Goal: Task Accomplishment & Management: Manage account settings

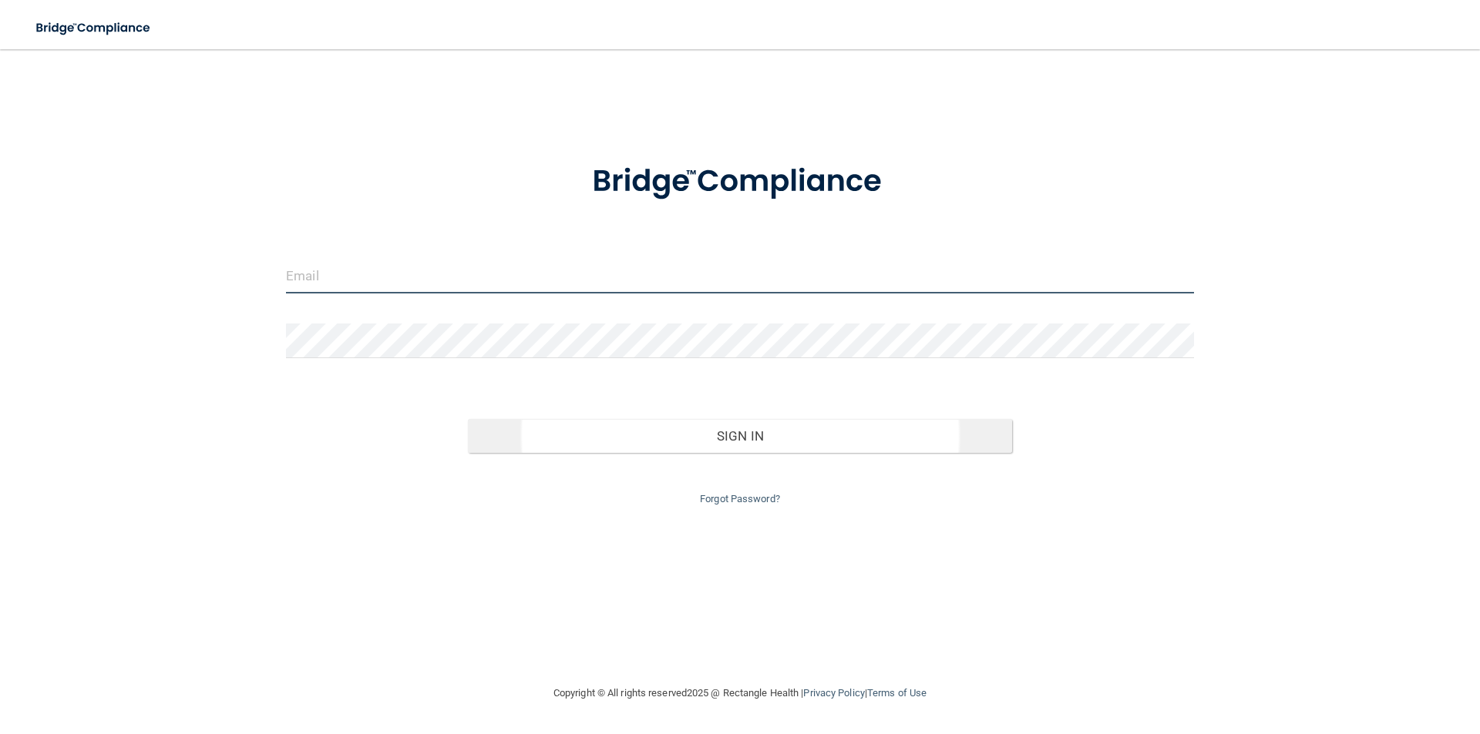
type input "[EMAIL_ADDRESS][DOMAIN_NAME]"
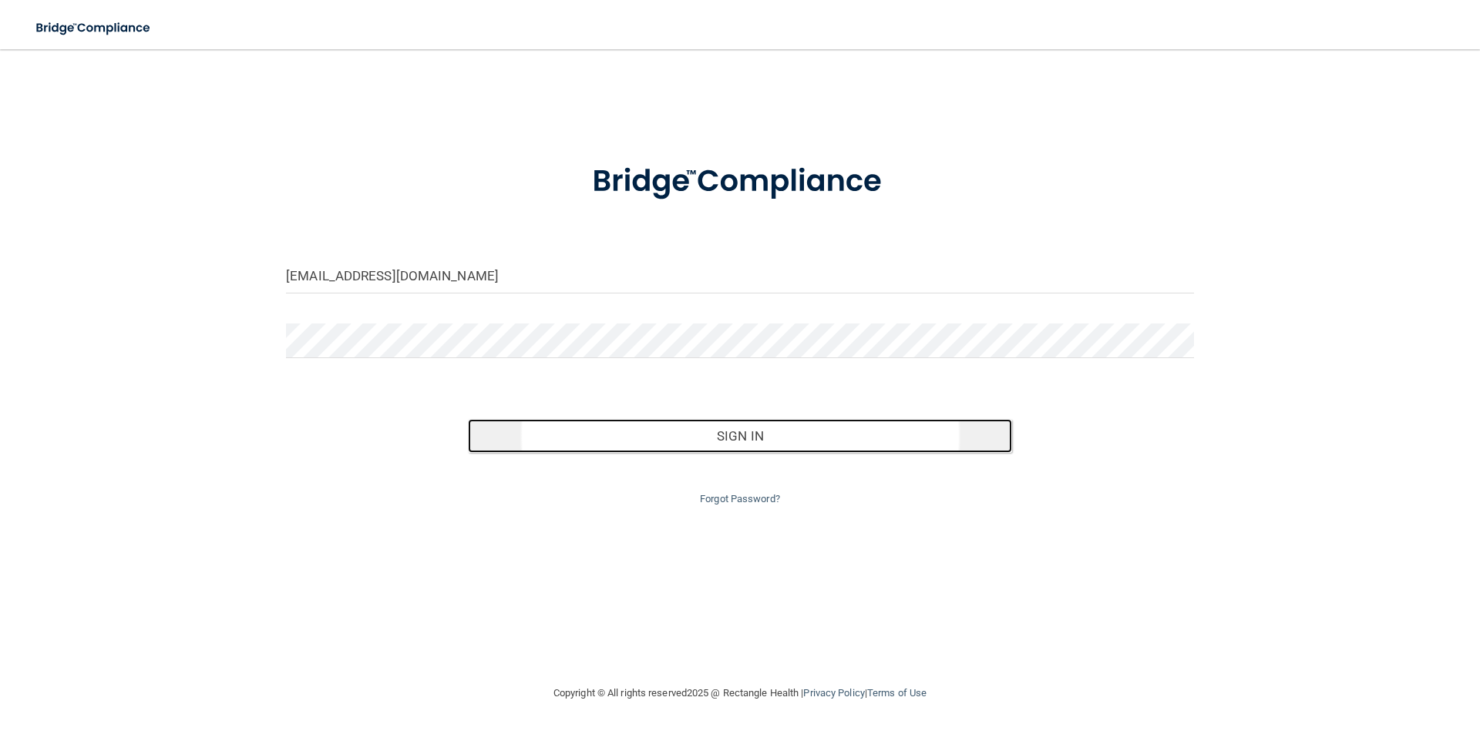
click at [704, 433] on button "Sign In" at bounding box center [740, 436] width 545 height 34
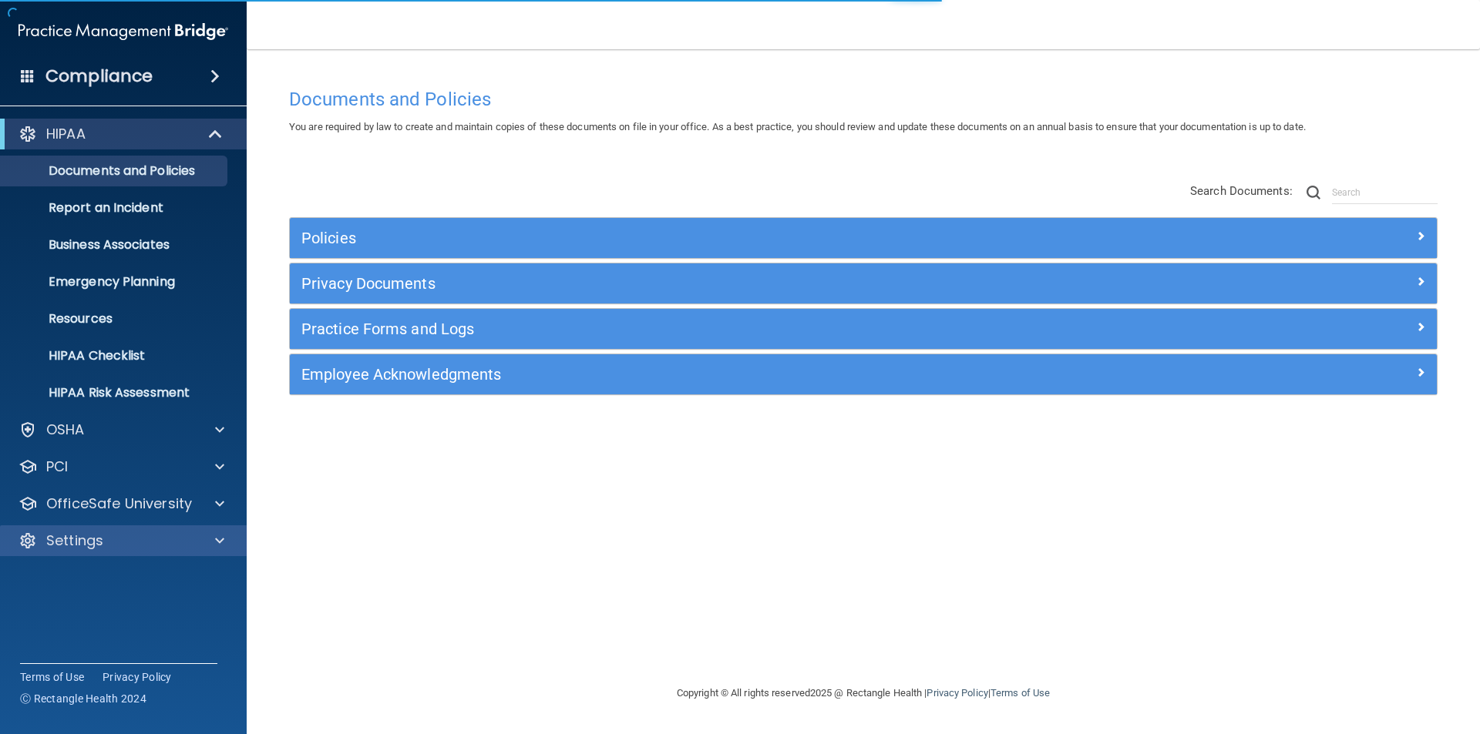
click at [75, 553] on div "Settings" at bounding box center [123, 541] width 247 height 31
click at [173, 532] on div "Settings" at bounding box center [102, 541] width 191 height 18
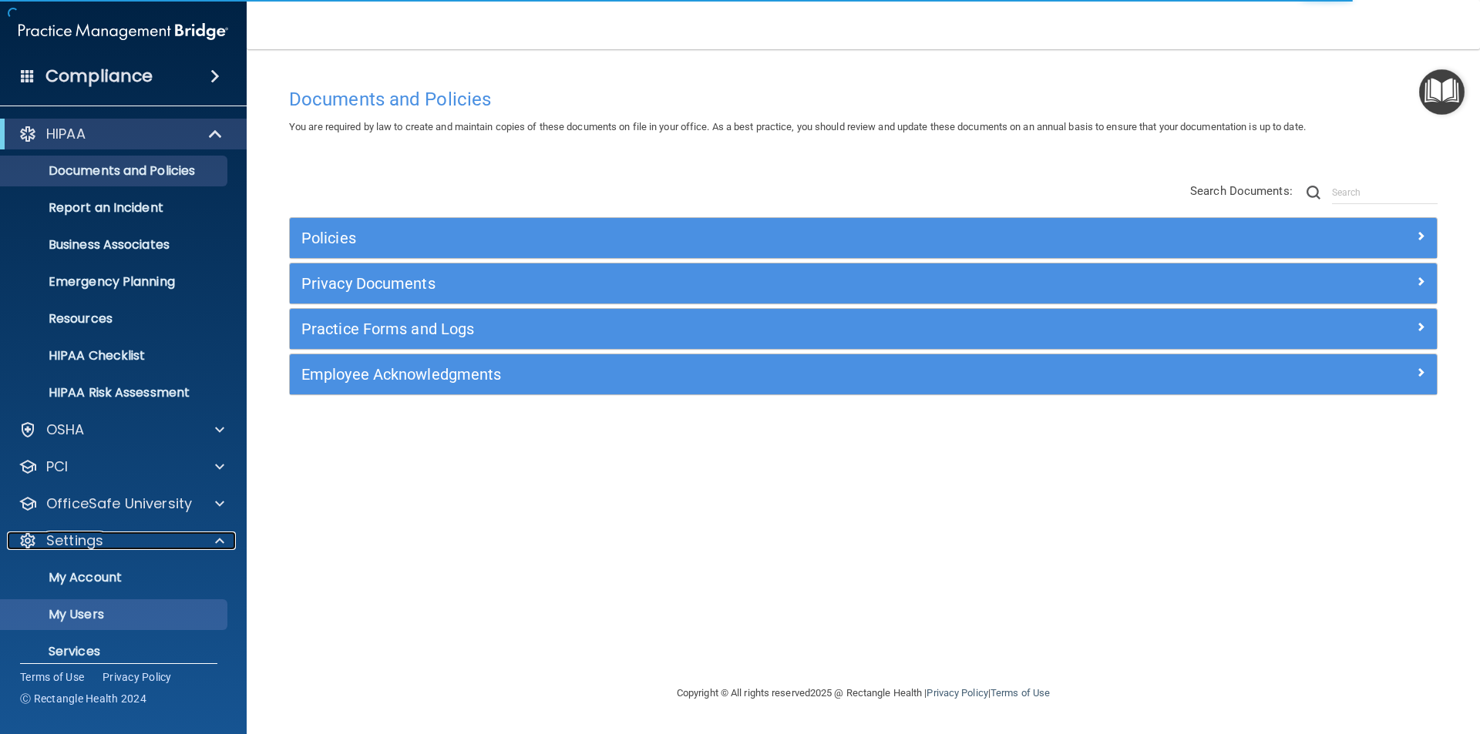
scroll to position [53, 0]
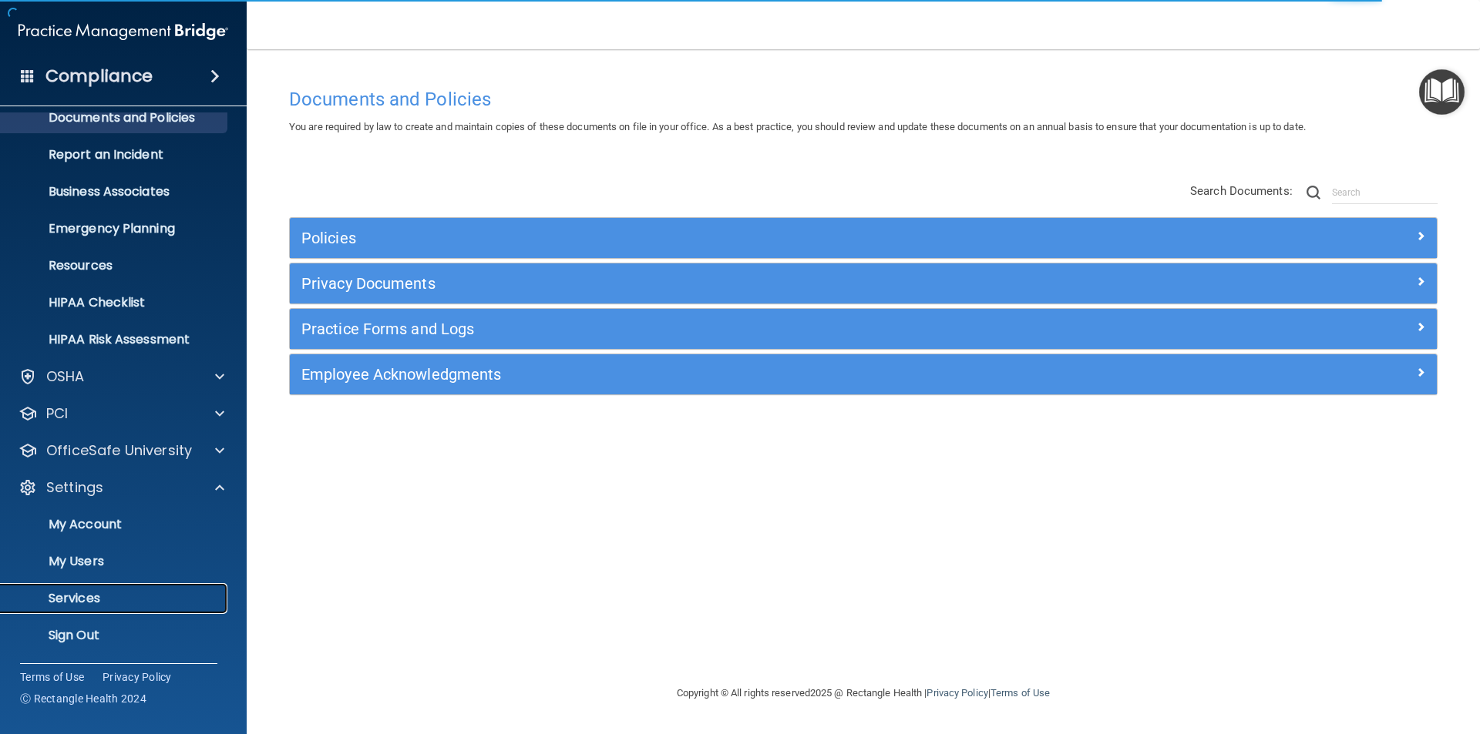
click at [111, 602] on p "Services" at bounding box center [115, 598] width 210 height 15
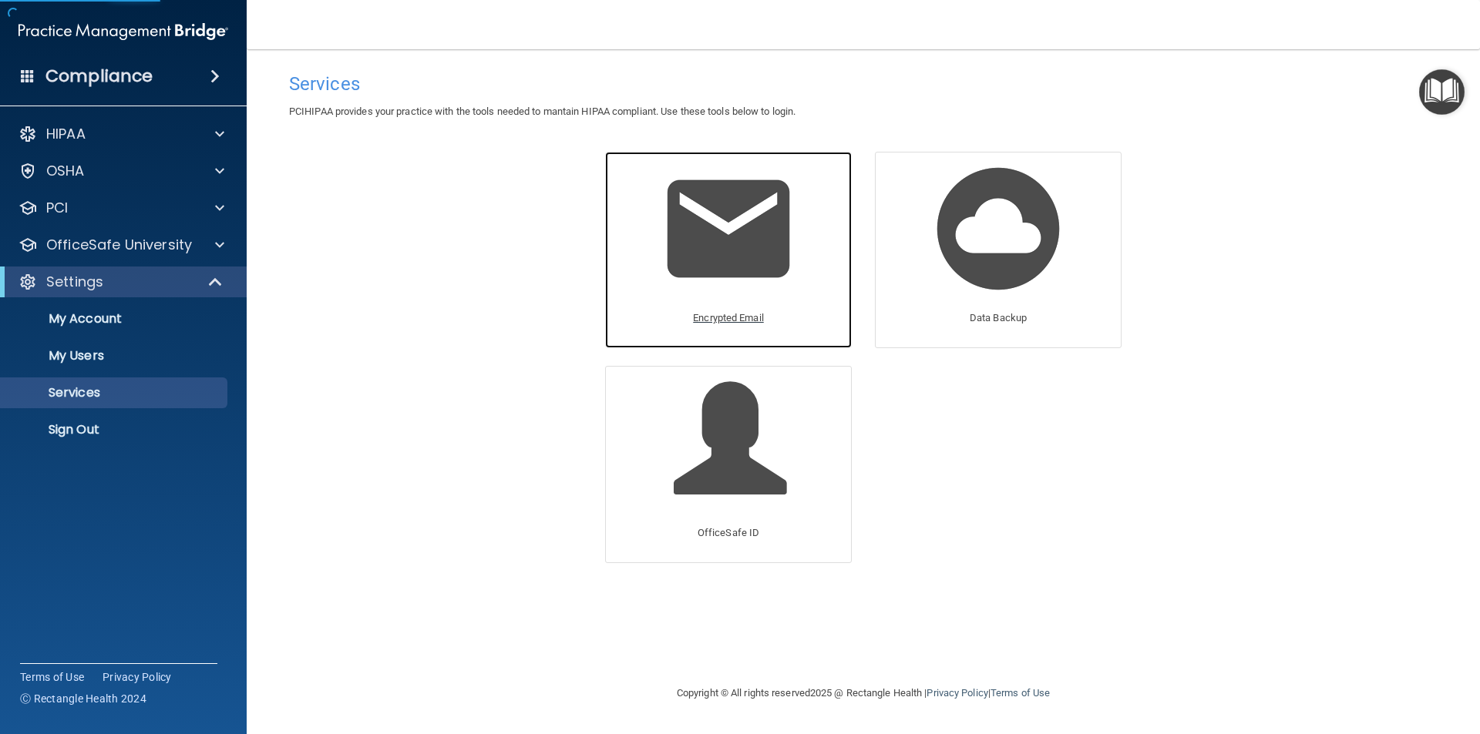
click at [756, 197] on img at bounding box center [728, 229] width 146 height 146
click at [717, 301] on img at bounding box center [728, 229] width 146 height 146
click at [788, 197] on img at bounding box center [728, 229] width 146 height 146
